Goal: Task Accomplishment & Management: Manage account settings

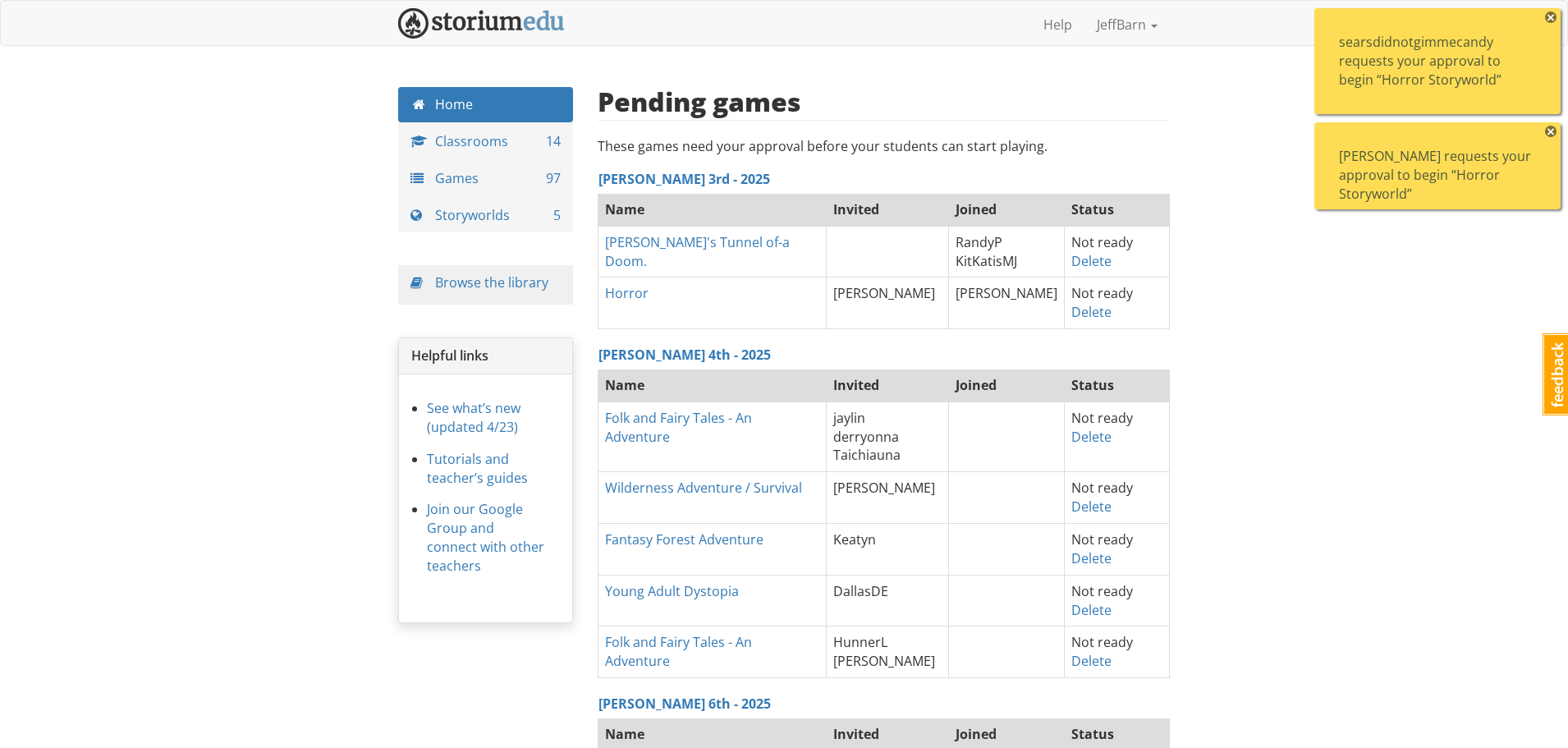
drag, startPoint x: 1552, startPoint y: 129, endPoint x: 1551, endPoint y: 114, distance: 15.0
click at [1552, 128] on span "×" at bounding box center [1551, 131] width 12 height 12
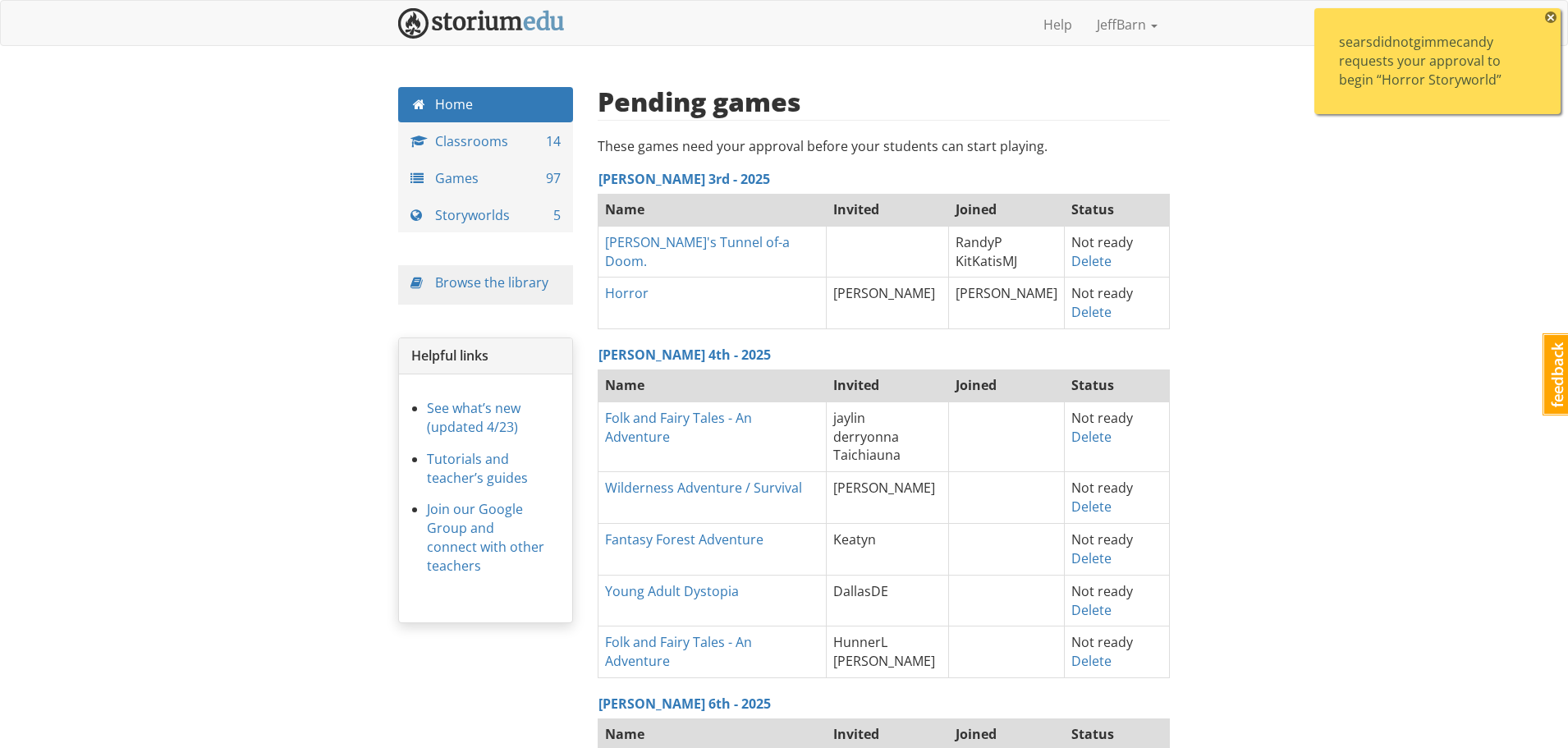
click at [1550, 20] on span "×" at bounding box center [1551, 17] width 12 height 12
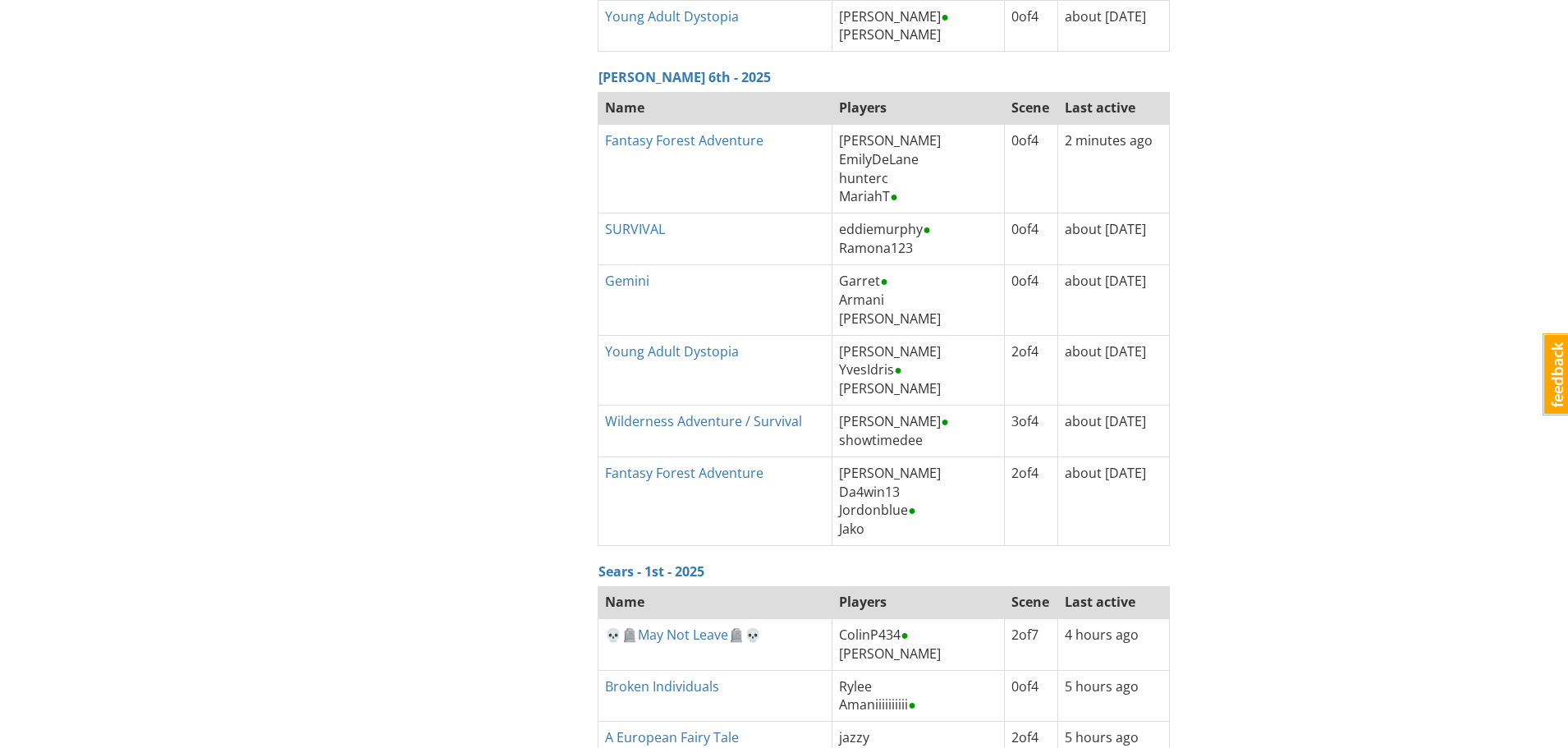
scroll to position [4238, 0]
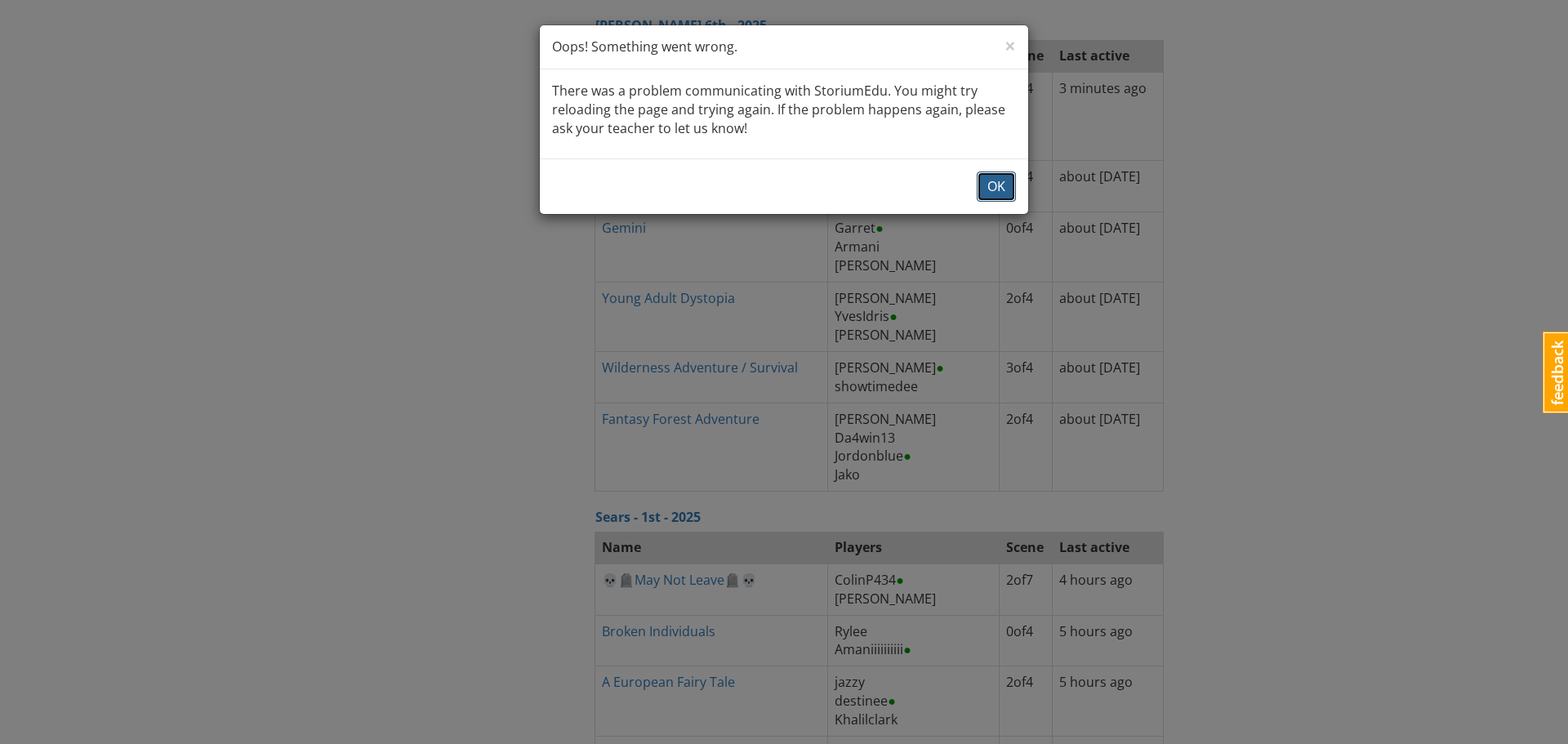
click at [1000, 193] on button "OK" at bounding box center [995, 187] width 39 height 31
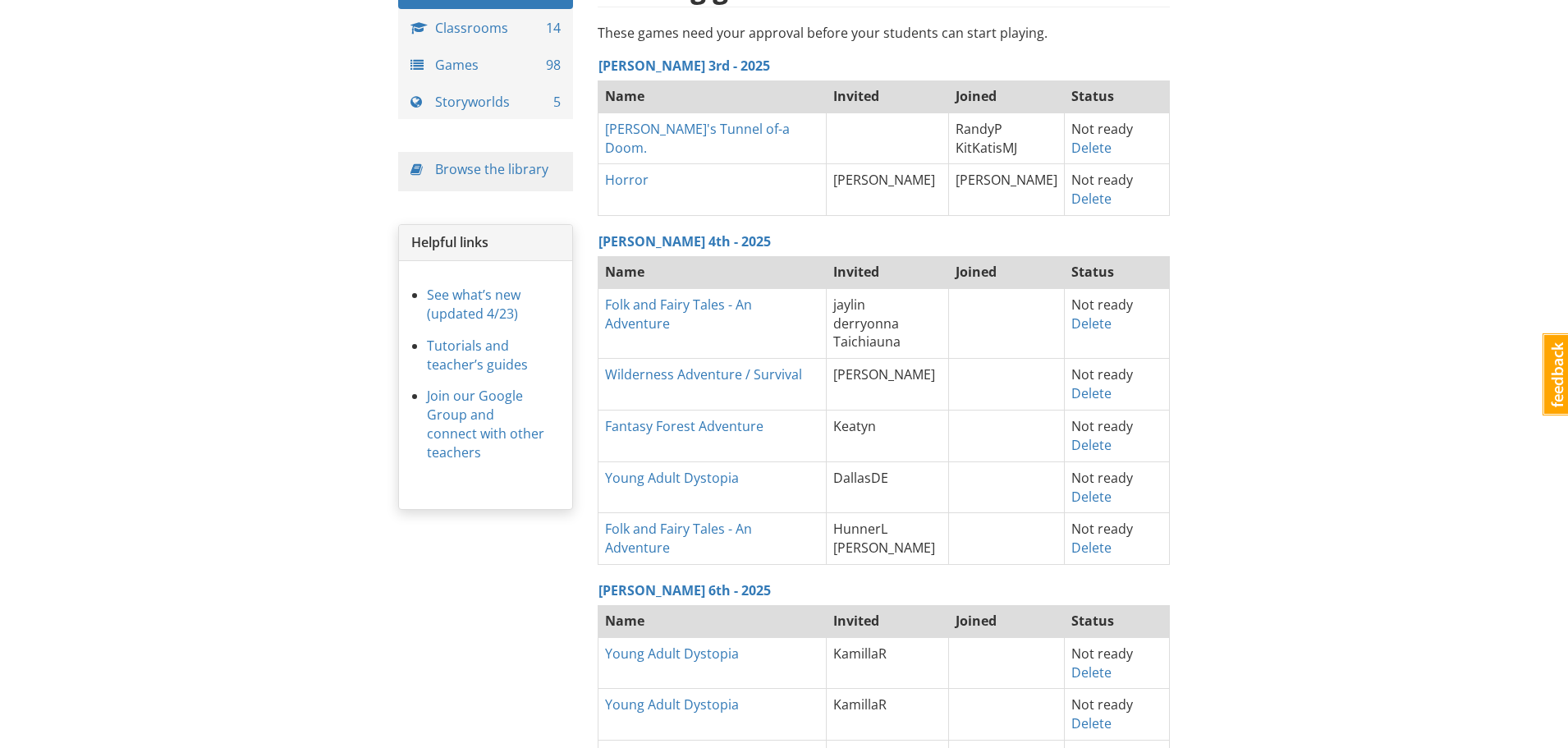
scroll to position [0, 0]
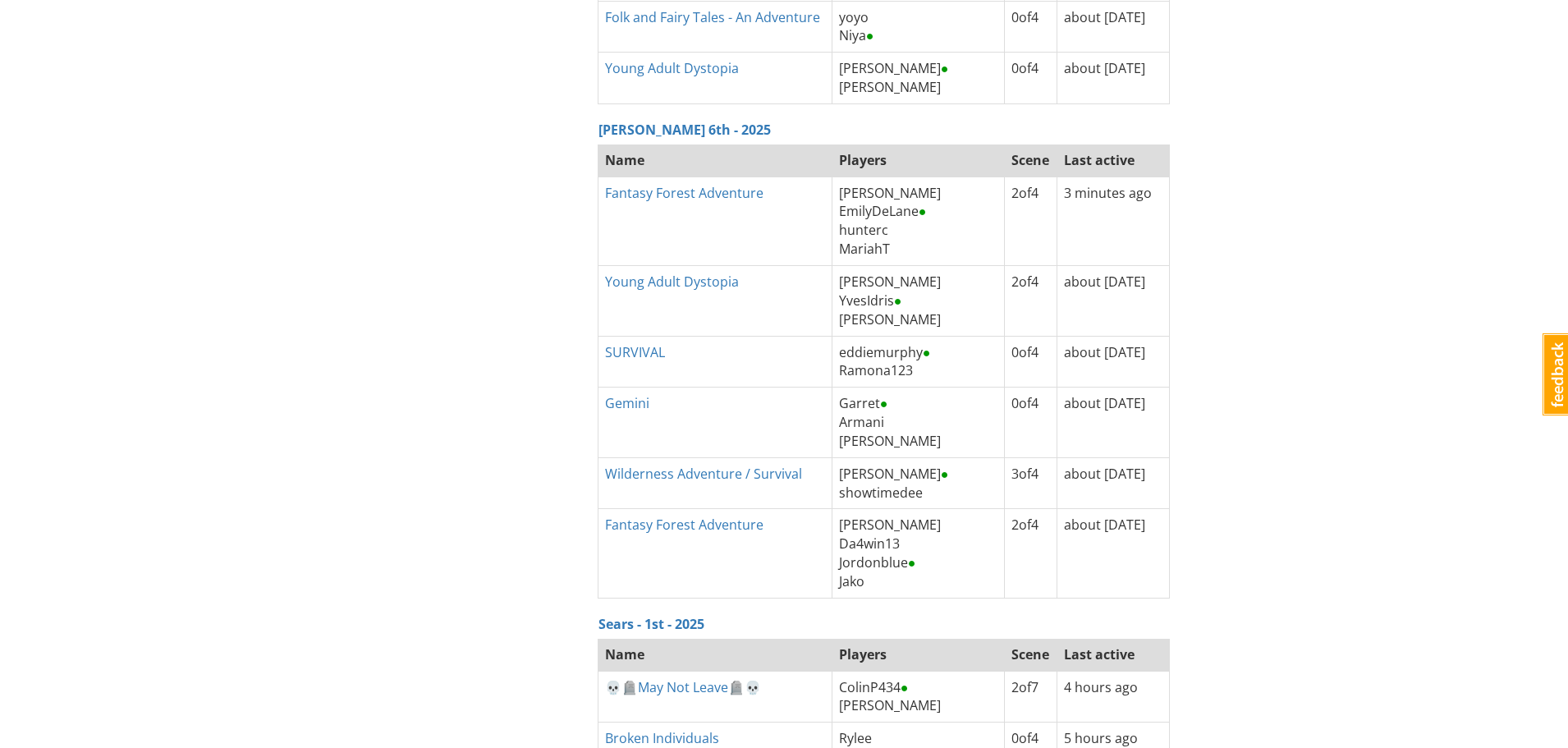
scroll to position [4186, 0]
click at [661, 522] on link "Fantasy Forest Adventure" at bounding box center [684, 524] width 159 height 18
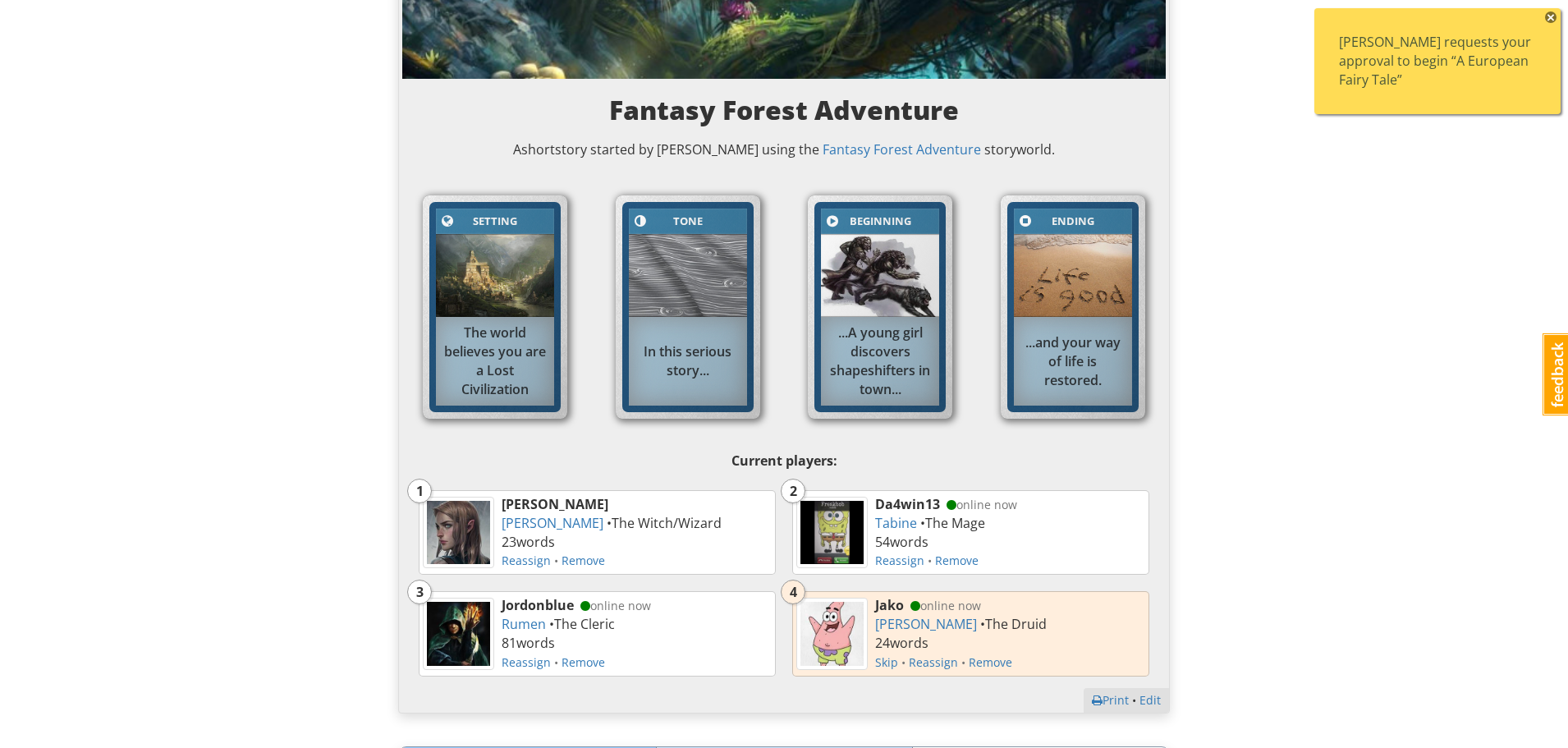
scroll to position [247, 0]
click at [1426, 51] on div "[PERSON_NAME] requests your approval to begin “A European Fairy Tale”" at bounding box center [1438, 61] width 197 height 56
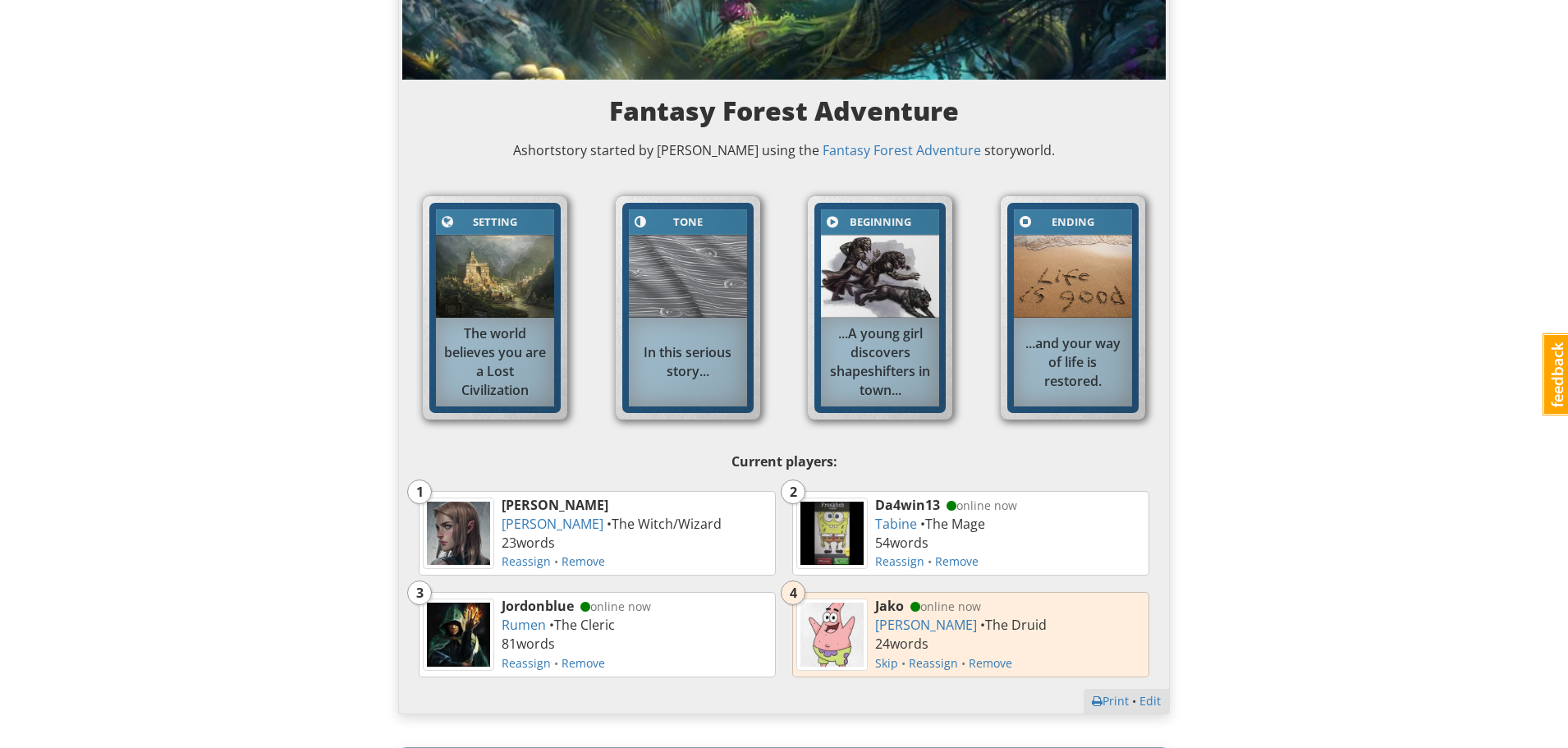
scroll to position [0, 0]
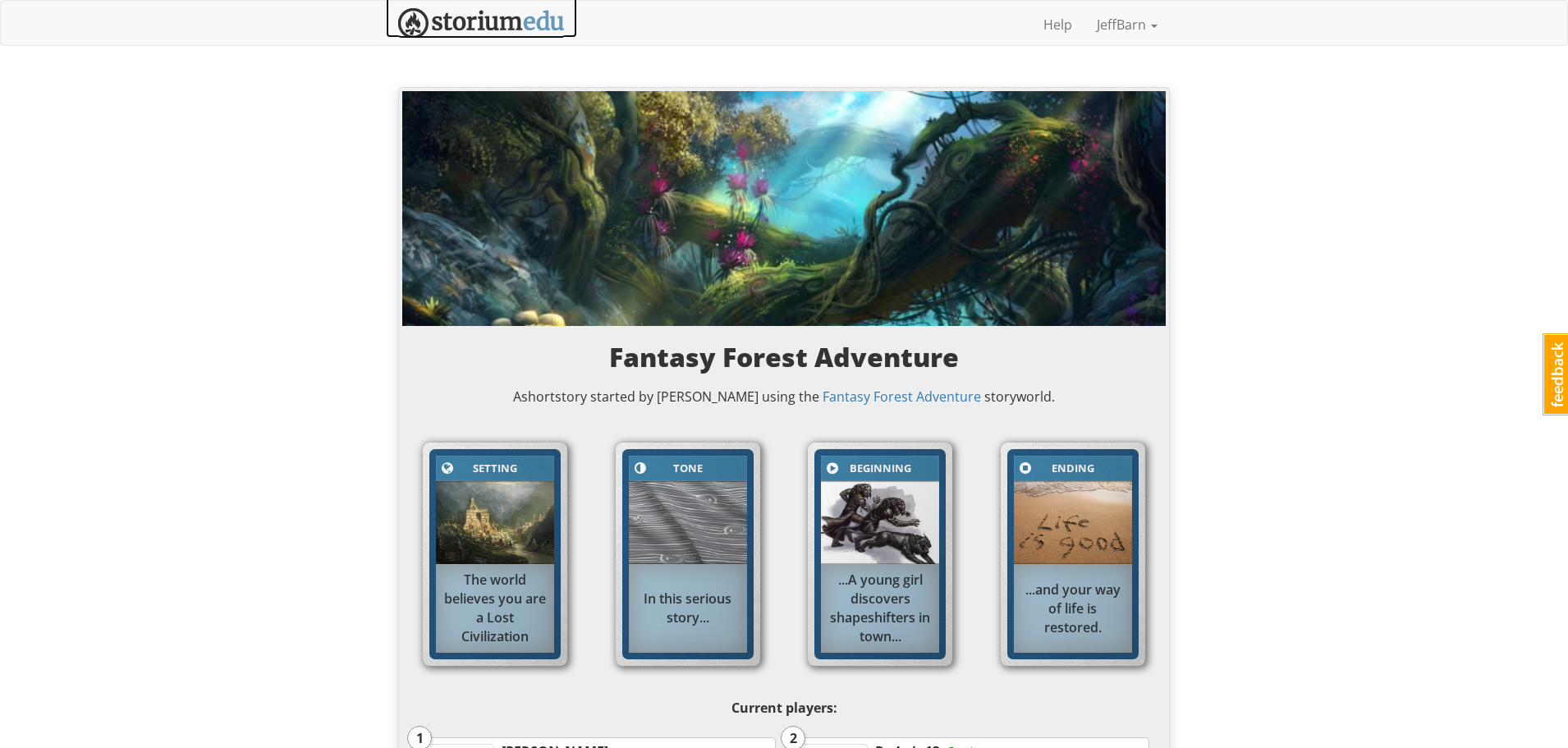
click at [516, 22] on img at bounding box center [482, 23] width 167 height 31
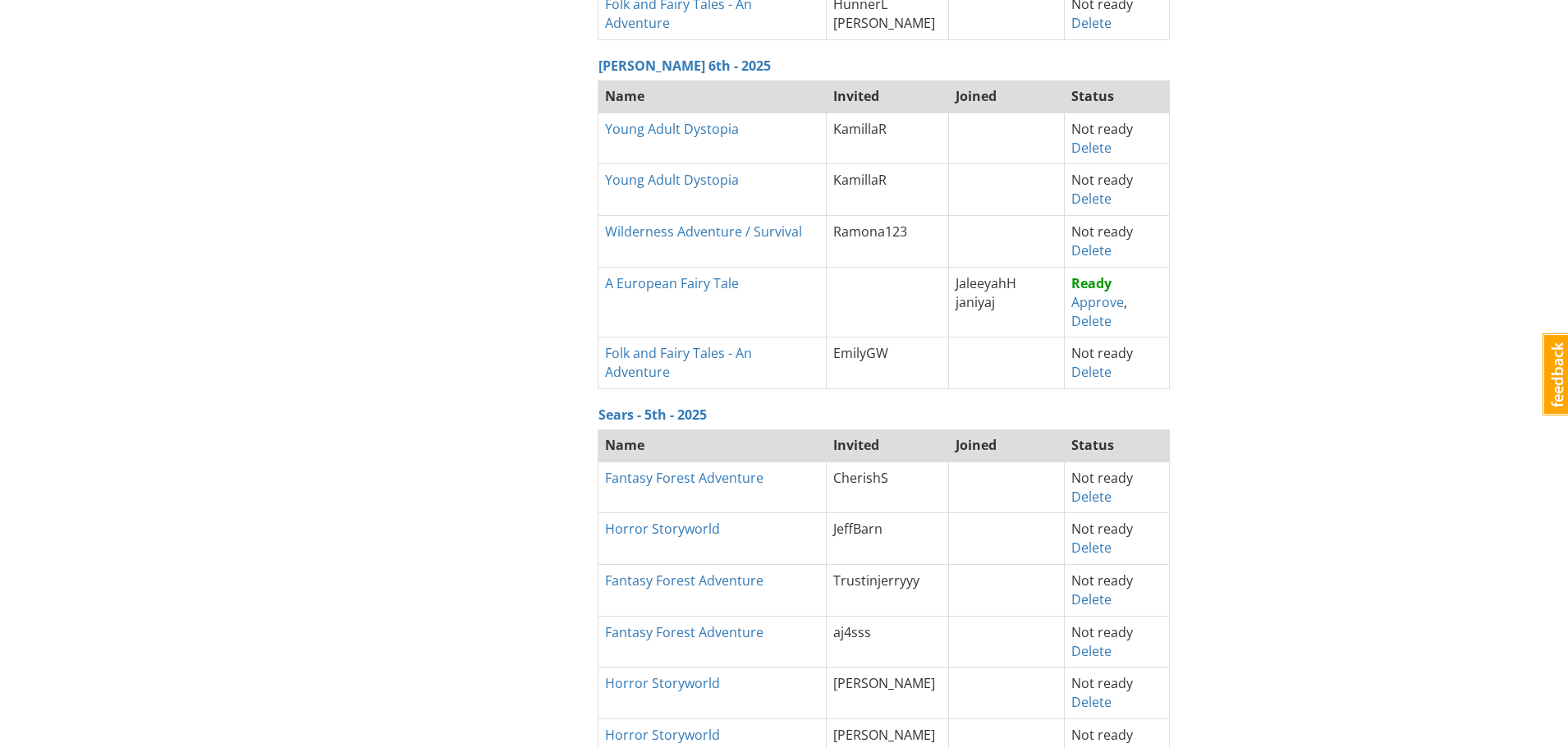
scroll to position [739, 0]
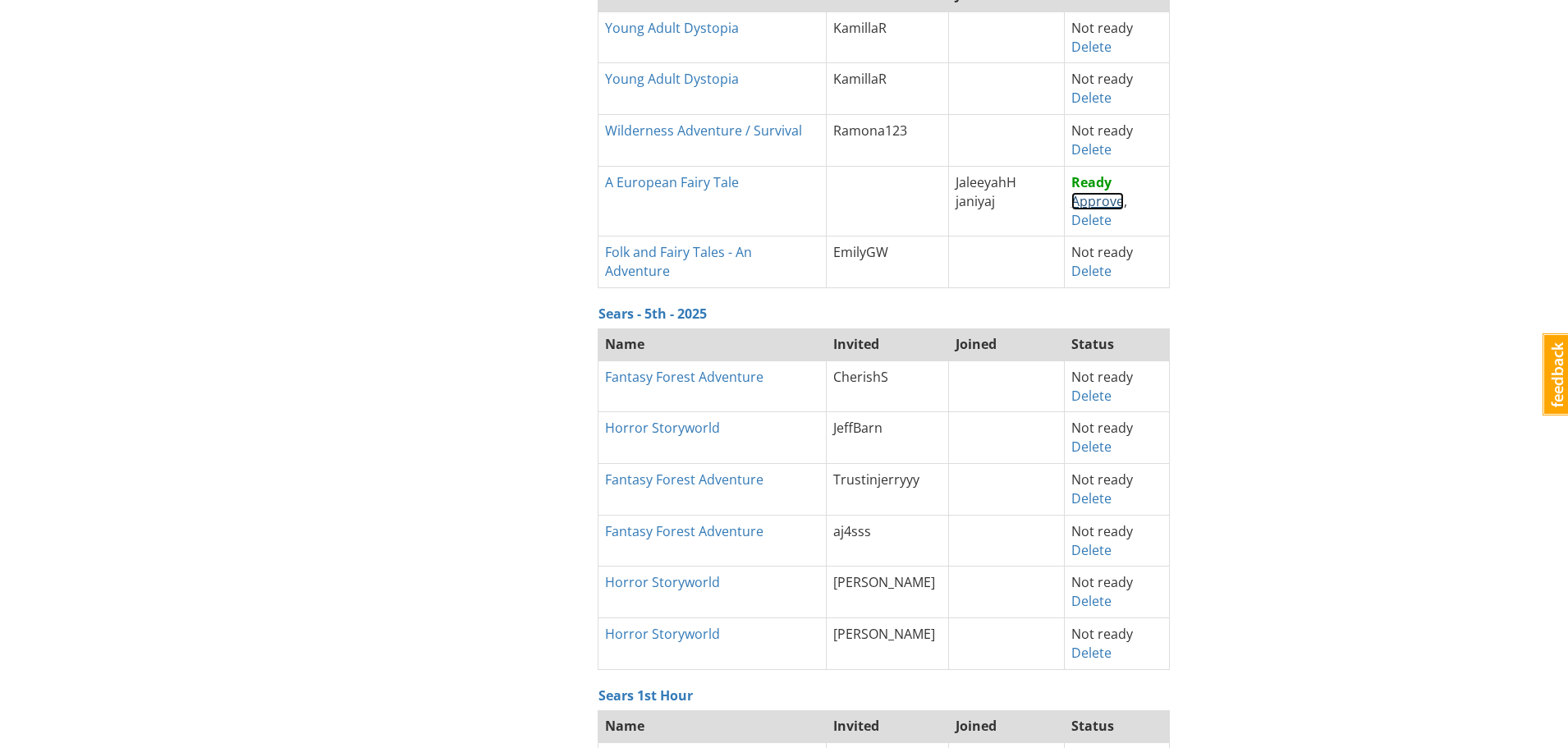
click at [1081, 204] on link "Approve" at bounding box center [1097, 201] width 52 height 18
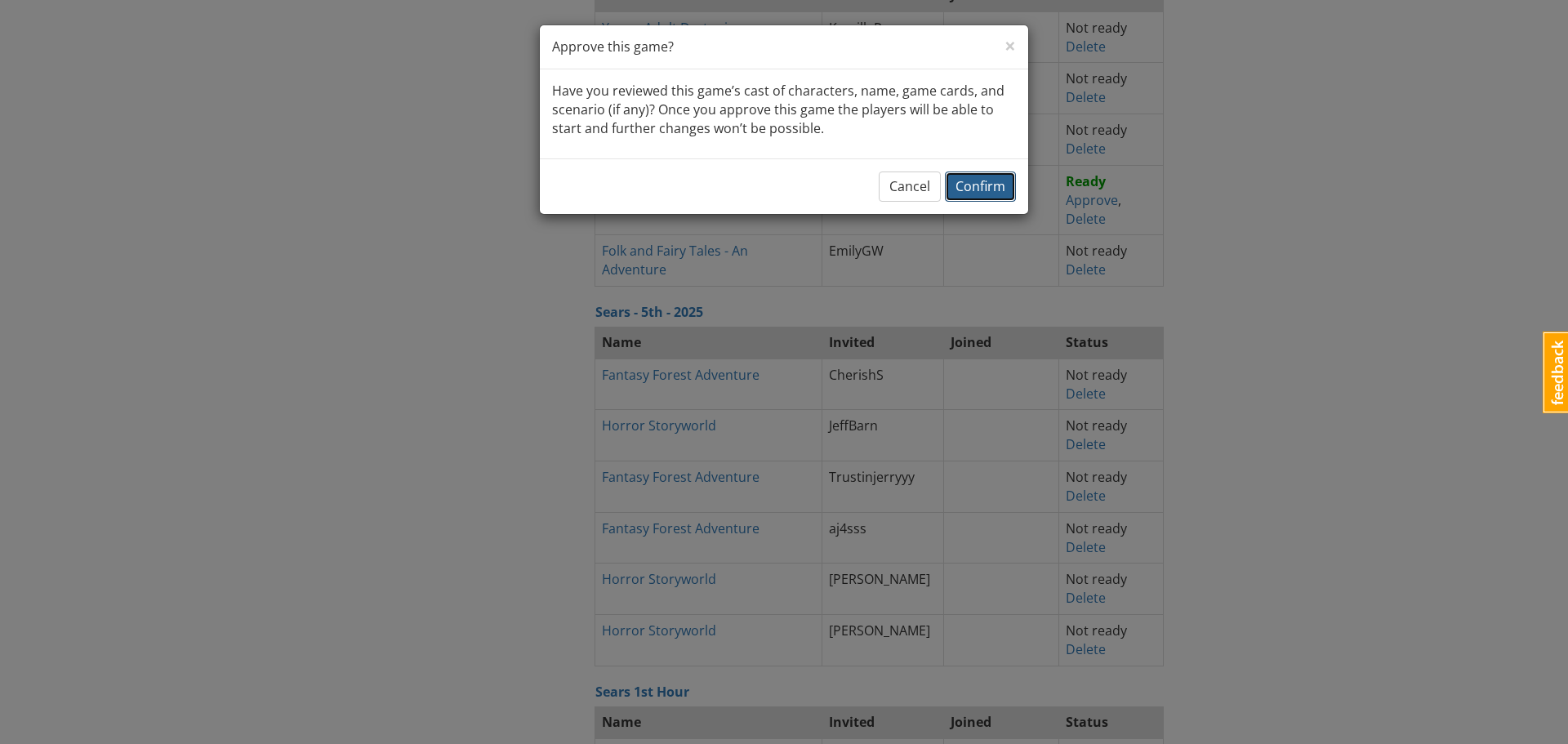
click at [993, 180] on span "Confirm" at bounding box center [981, 187] width 50 height 18
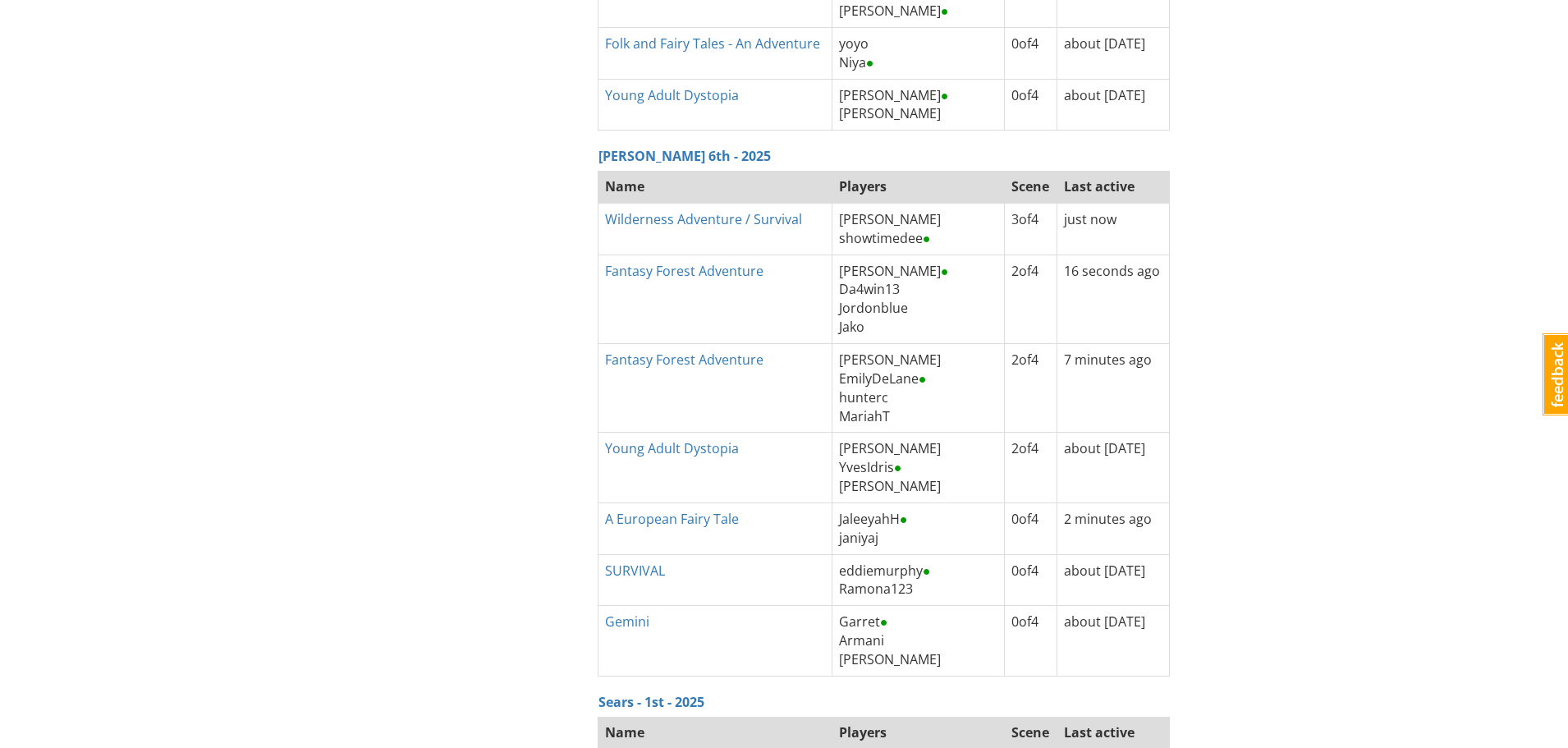
scroll to position [4186, 0]
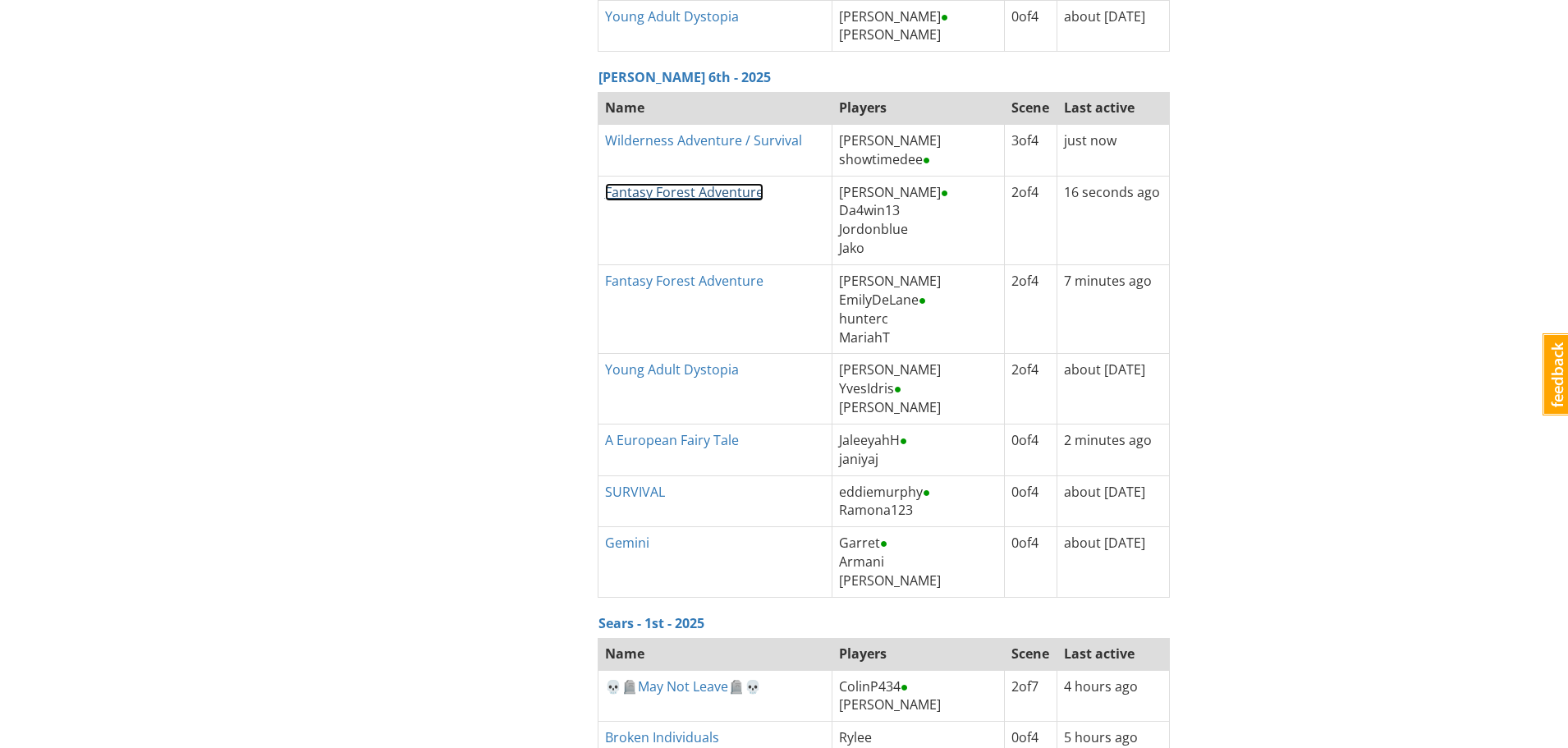
click at [718, 195] on link "Fantasy Forest Adventure" at bounding box center [684, 192] width 159 height 18
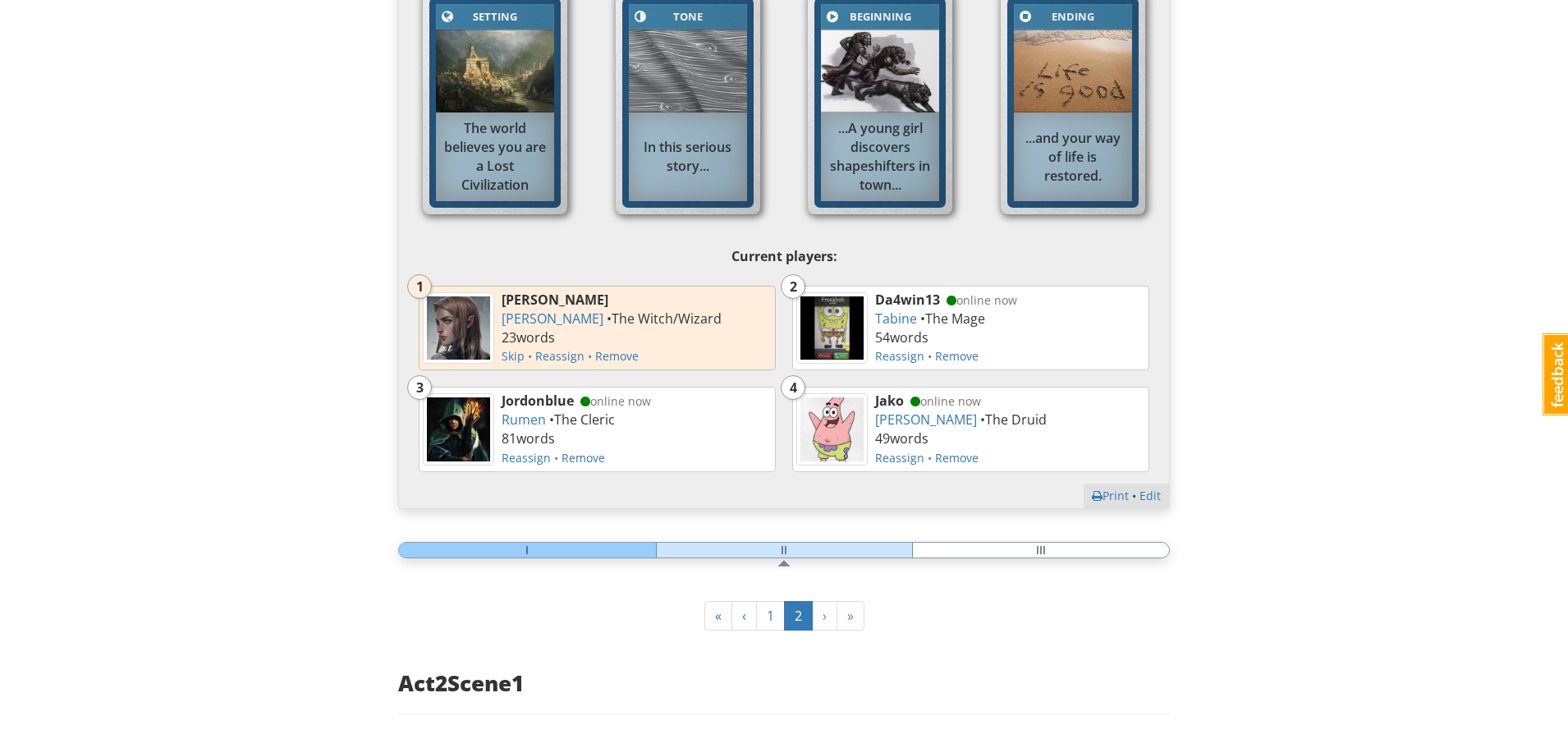
scroll to position [574, 0]
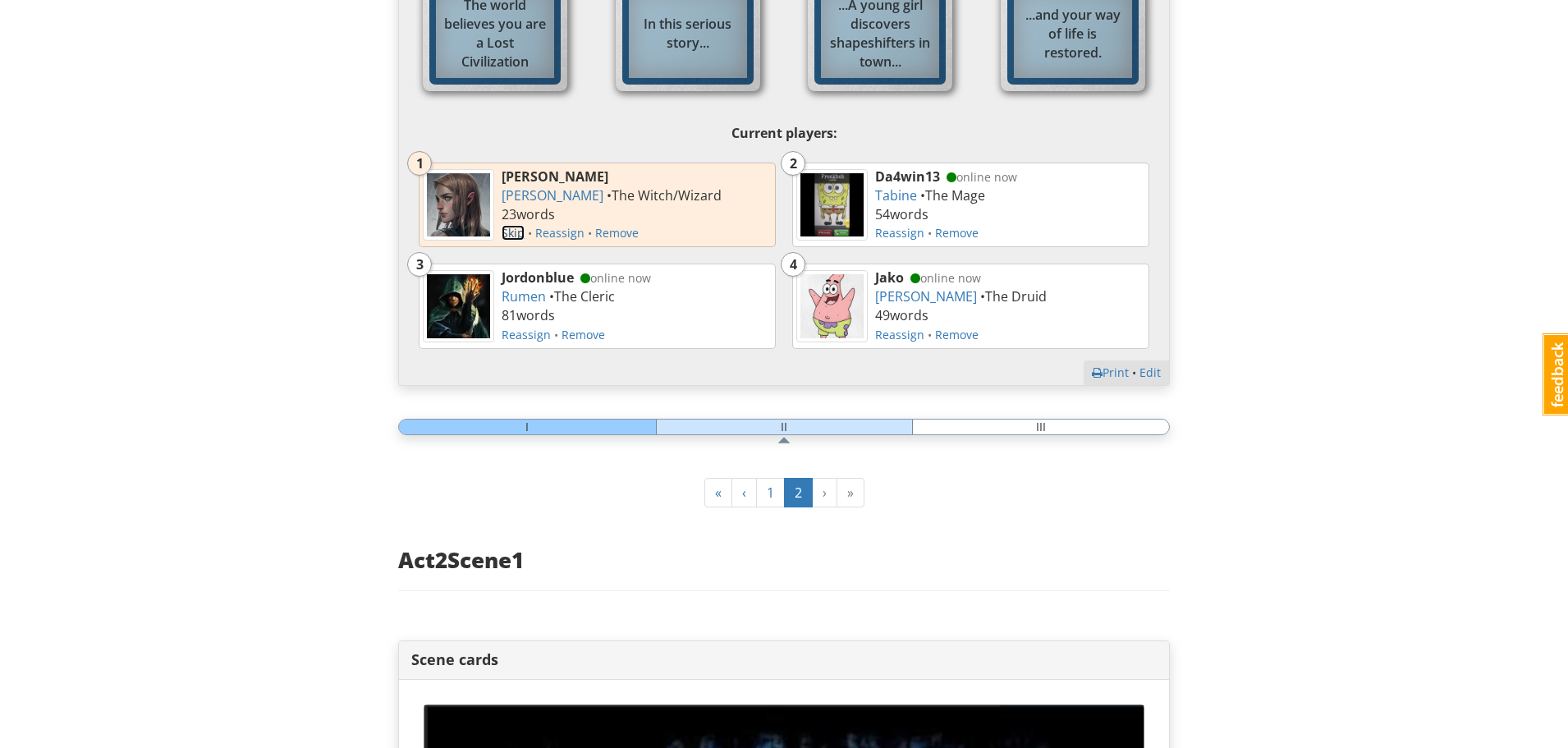
click at [517, 232] on link "Skip" at bounding box center [513, 232] width 23 height 16
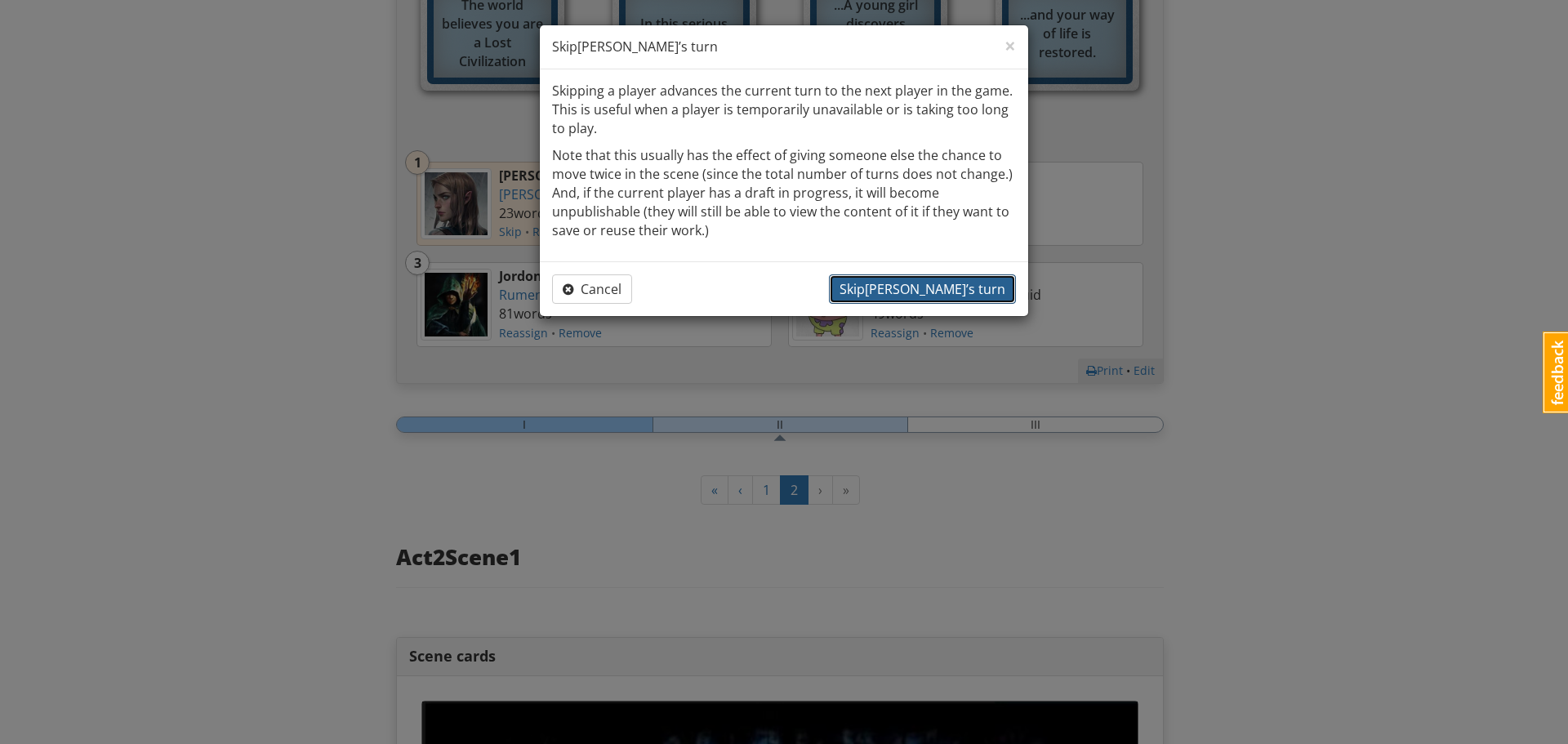
click at [961, 289] on span "Skip [PERSON_NAME] ’s turn" at bounding box center [922, 289] width 166 height 18
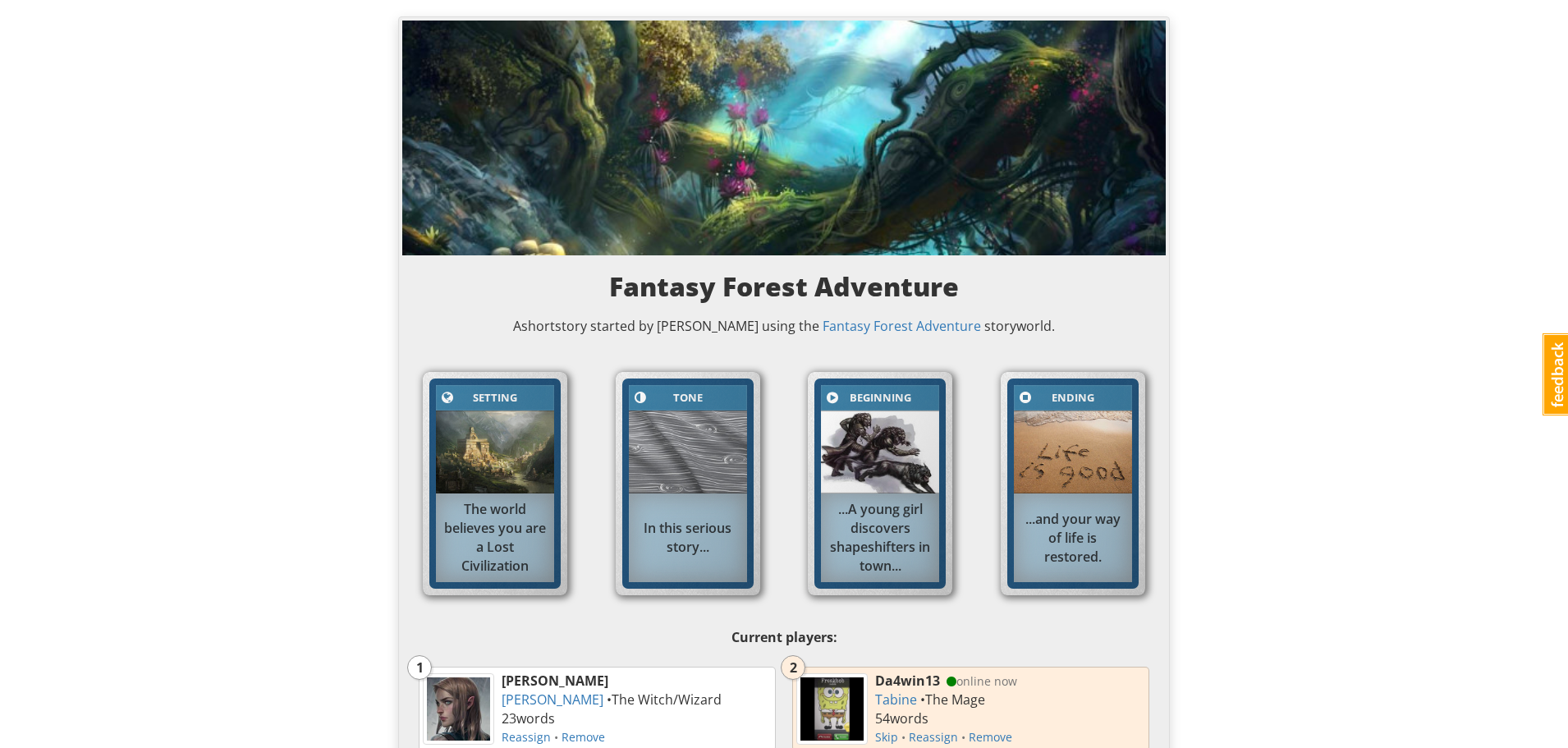
scroll to position [0, 0]
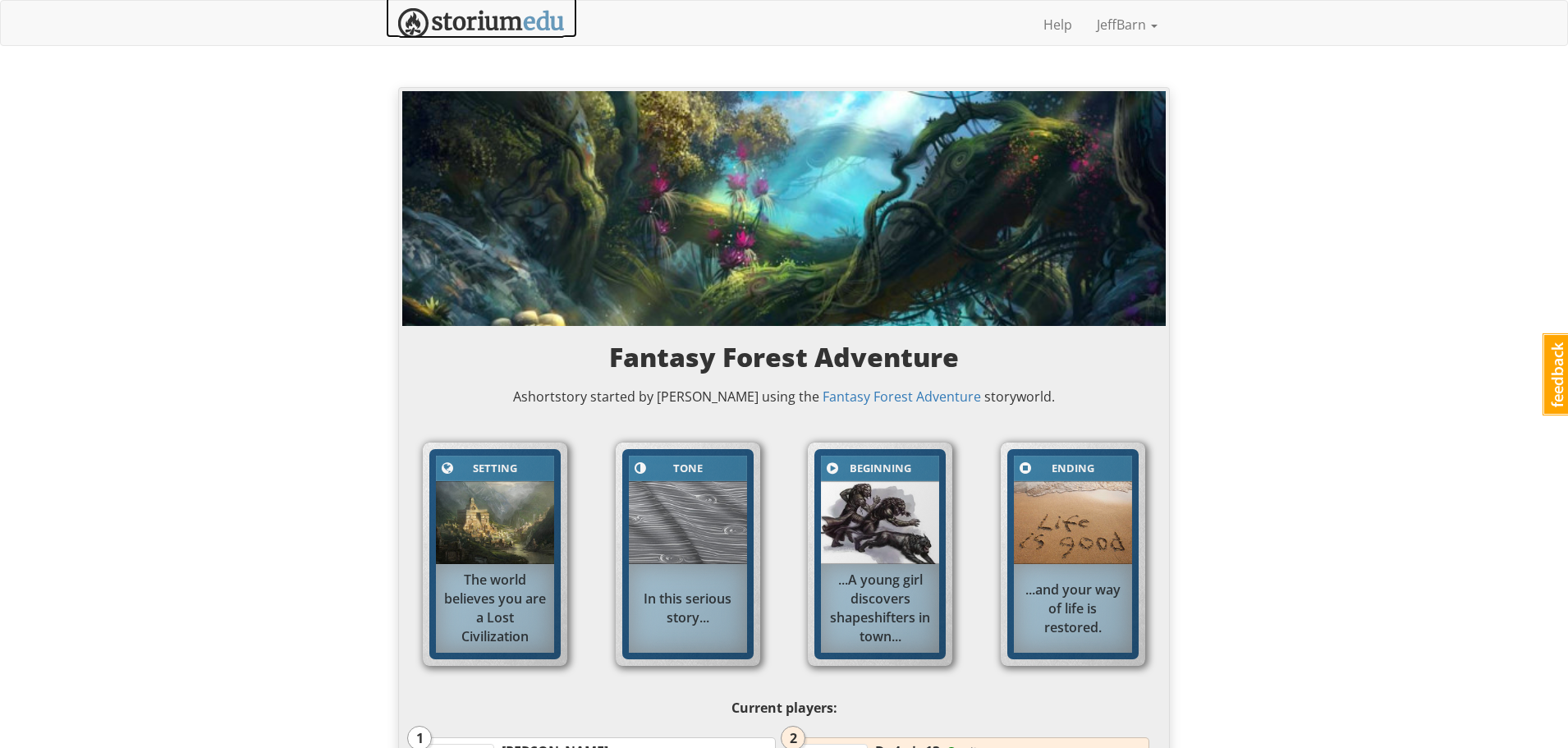
click at [458, 28] on img at bounding box center [482, 23] width 167 height 31
